Goal: Task Accomplishment & Management: Use online tool/utility

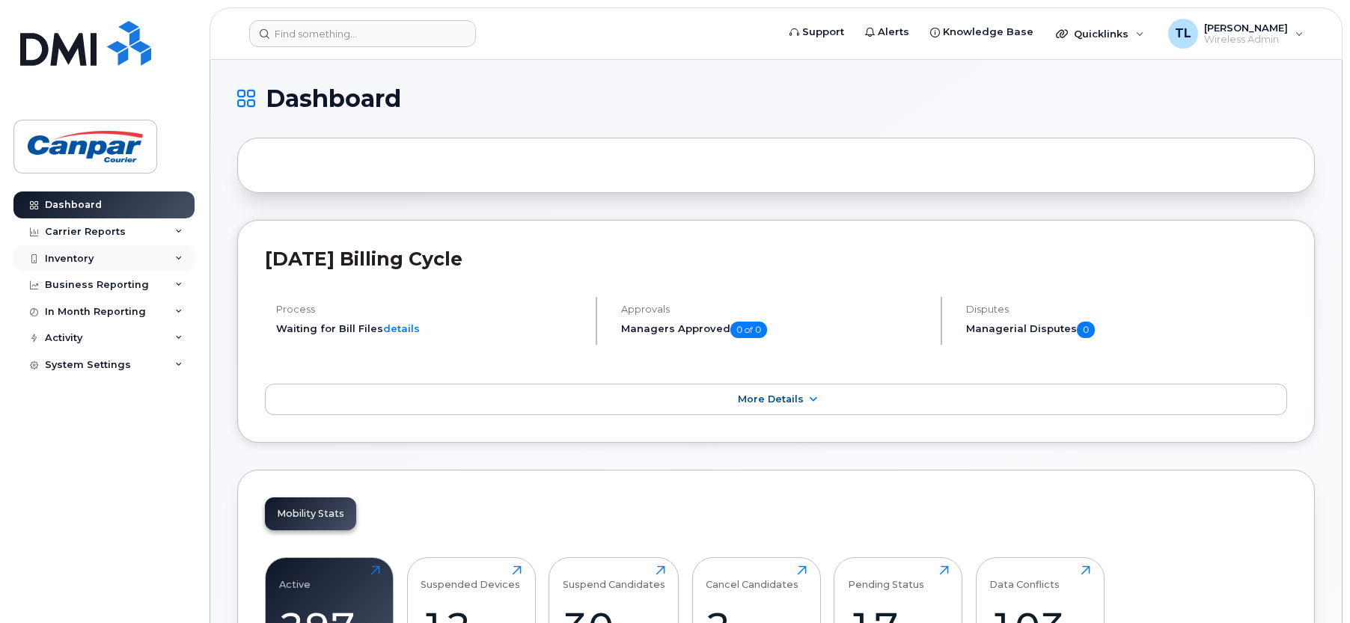
click at [82, 260] on div "Inventory" at bounding box center [69, 259] width 49 height 12
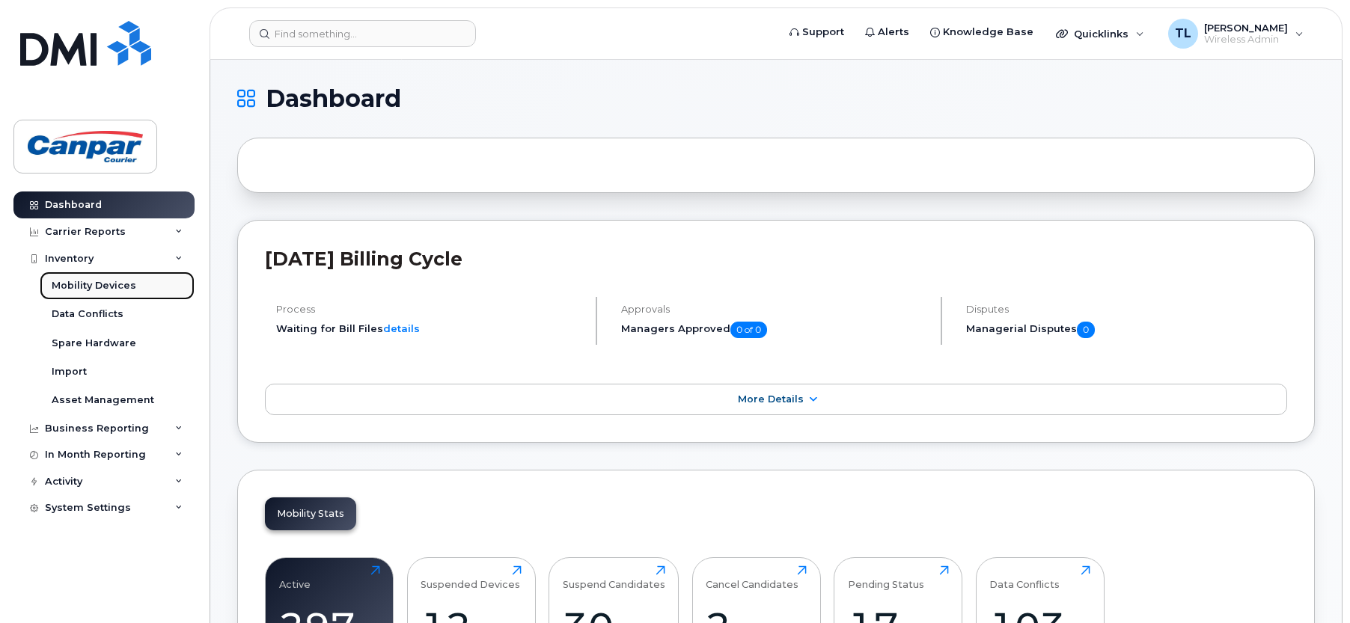
click at [97, 284] on div "Mobility Devices" at bounding box center [94, 285] width 85 height 13
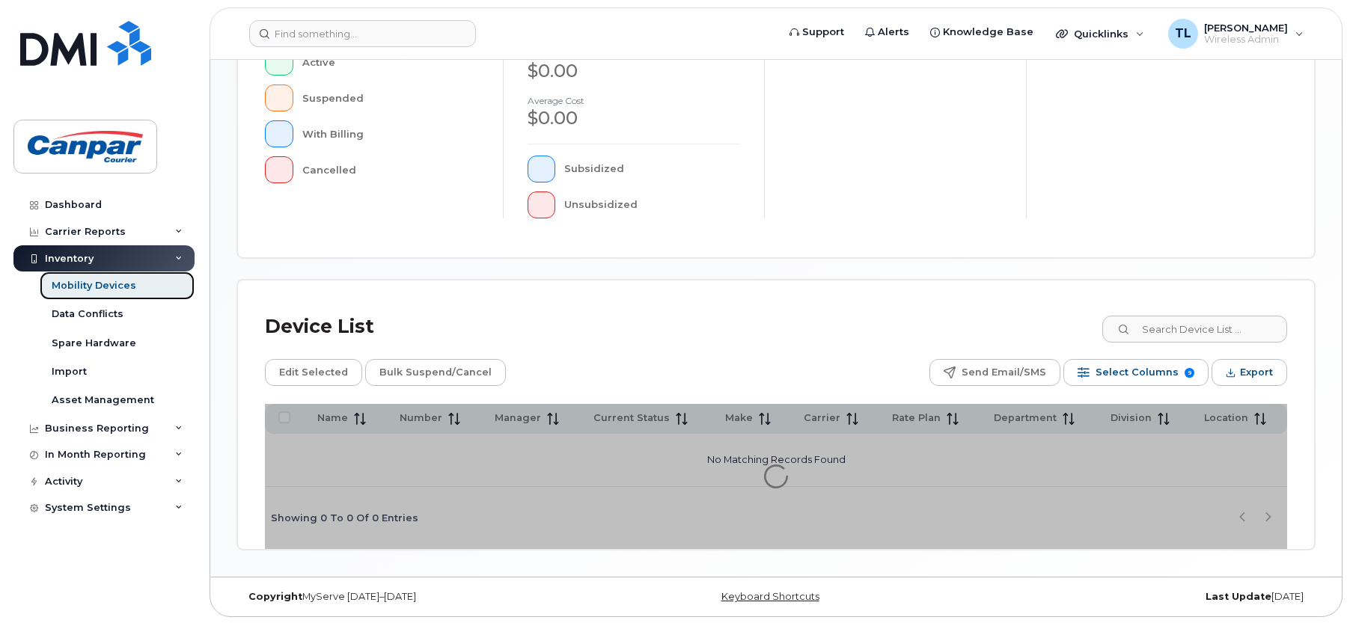
scroll to position [406, 0]
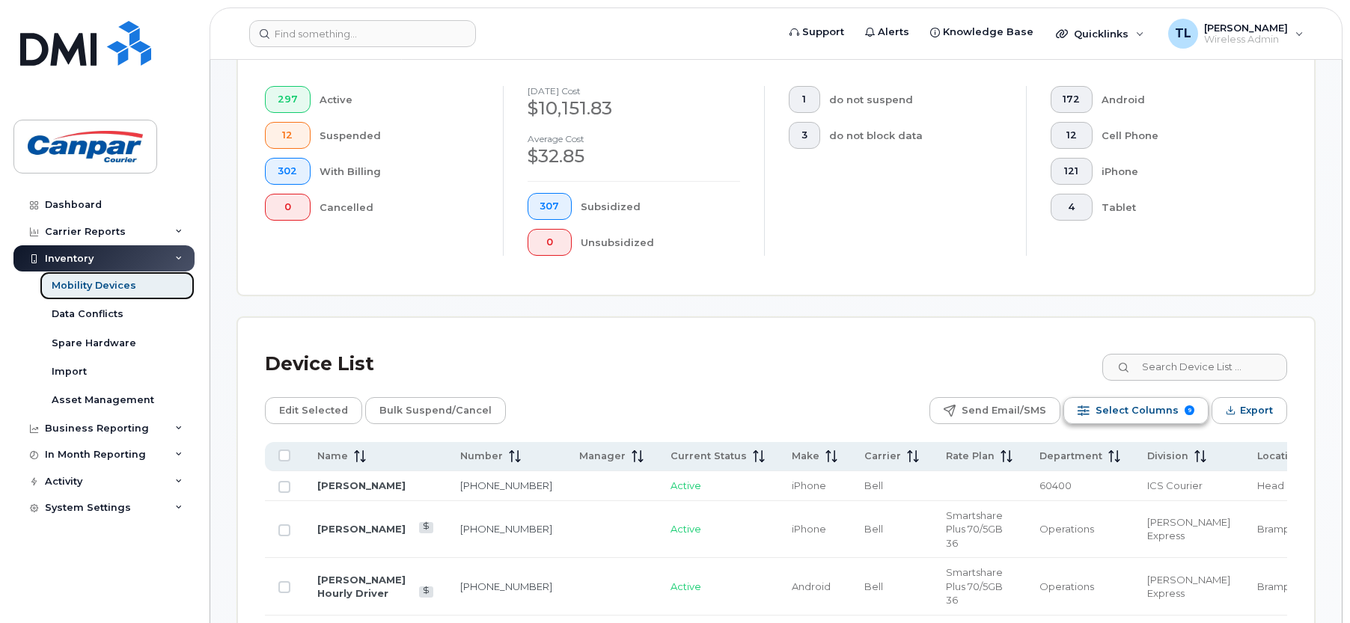
scroll to position [445, 0]
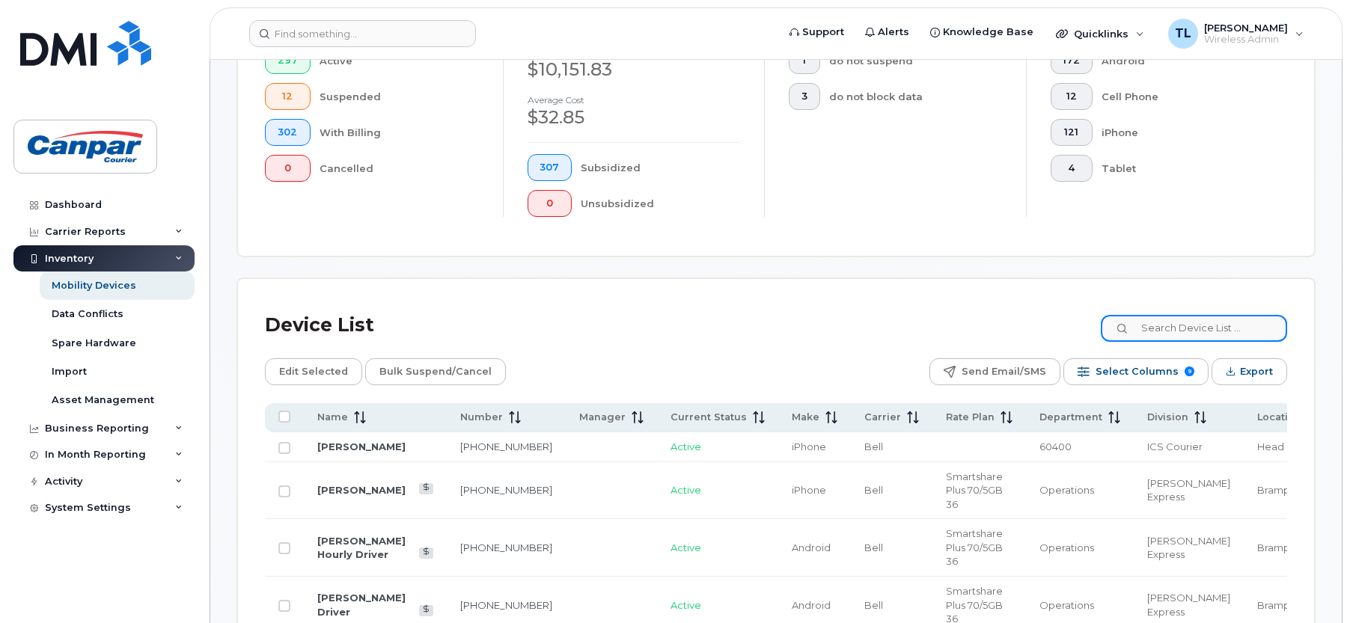
click at [1181, 334] on input at bounding box center [1194, 328] width 186 height 27
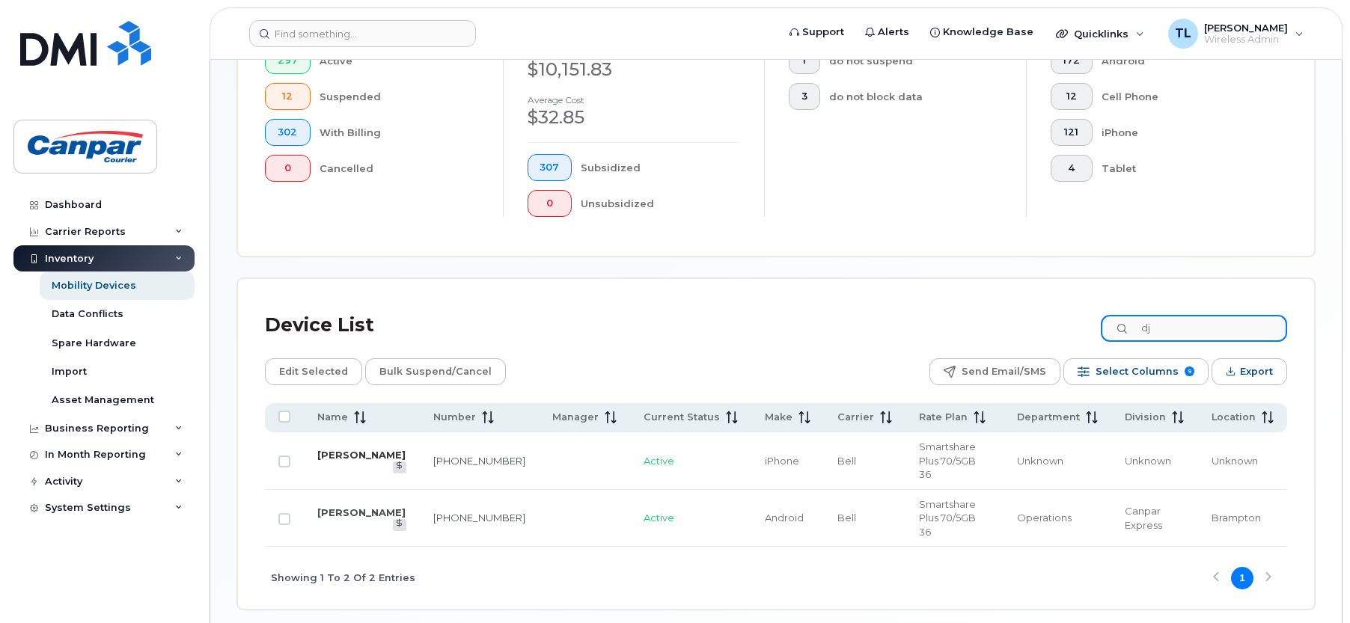
type input "dj"
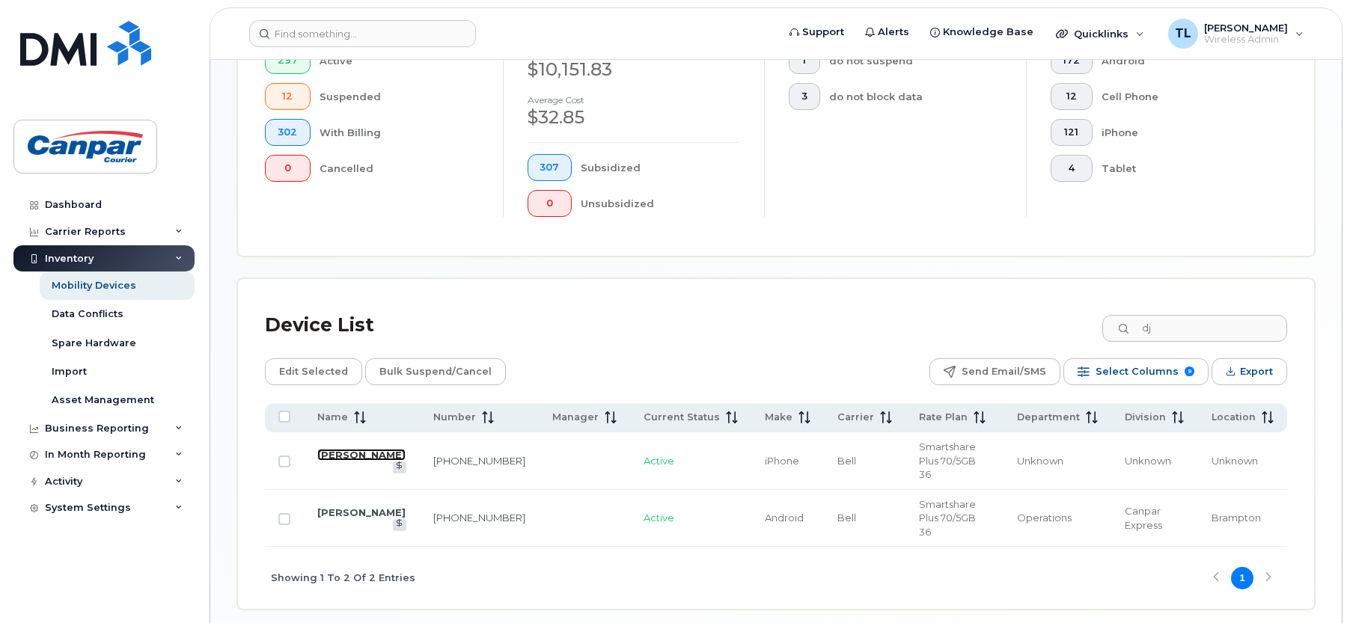
click at [344, 453] on link "[PERSON_NAME]" at bounding box center [361, 455] width 88 height 12
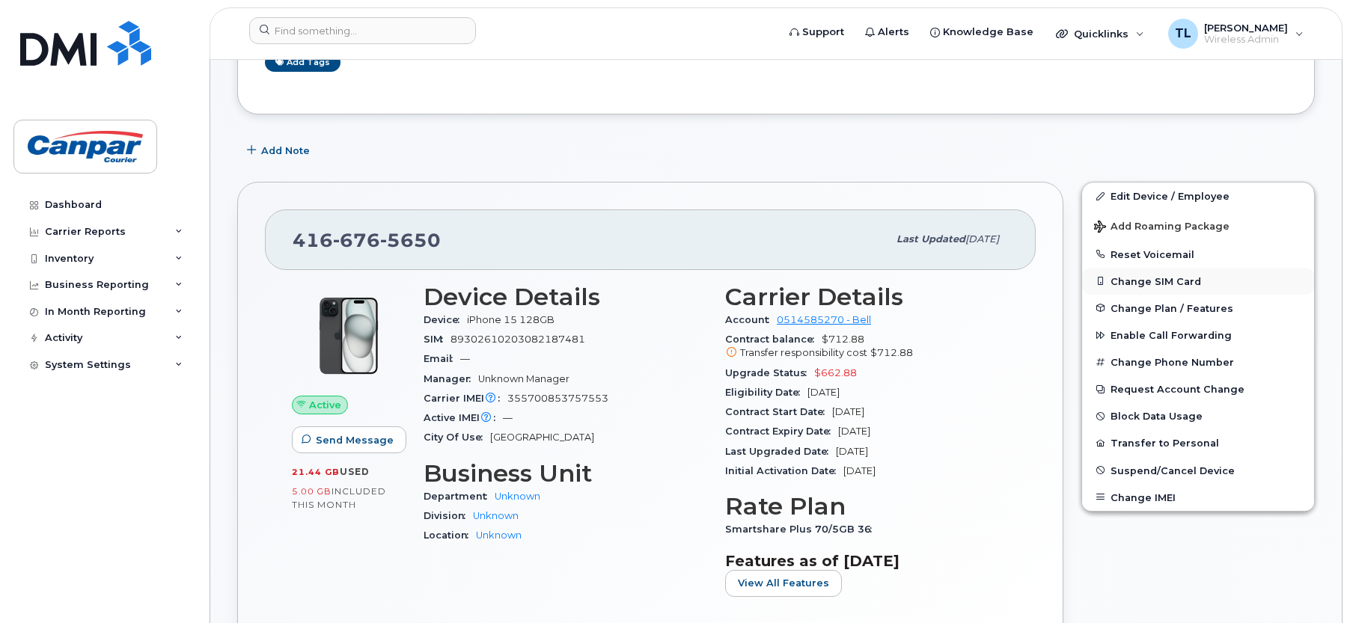
scroll to position [150, 0]
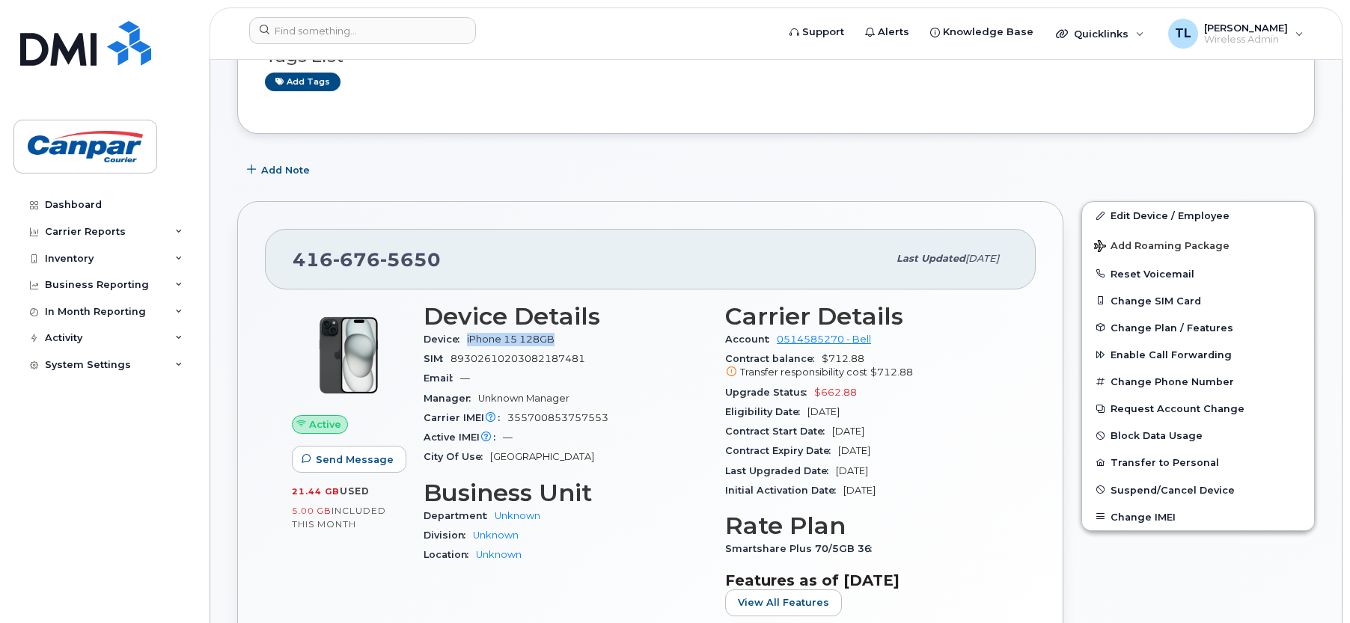
drag, startPoint x: 559, startPoint y: 336, endPoint x: 468, endPoint y: 340, distance: 91.4
click at [468, 340] on span "iPhone 15 128GB" at bounding box center [514, 339] width 94 height 11
drag, startPoint x: 468, startPoint y: 340, endPoint x: 489, endPoint y: 338, distance: 21.1
copy span "iPhone 15 128GB"
